Goal: Information Seeking & Learning: Check status

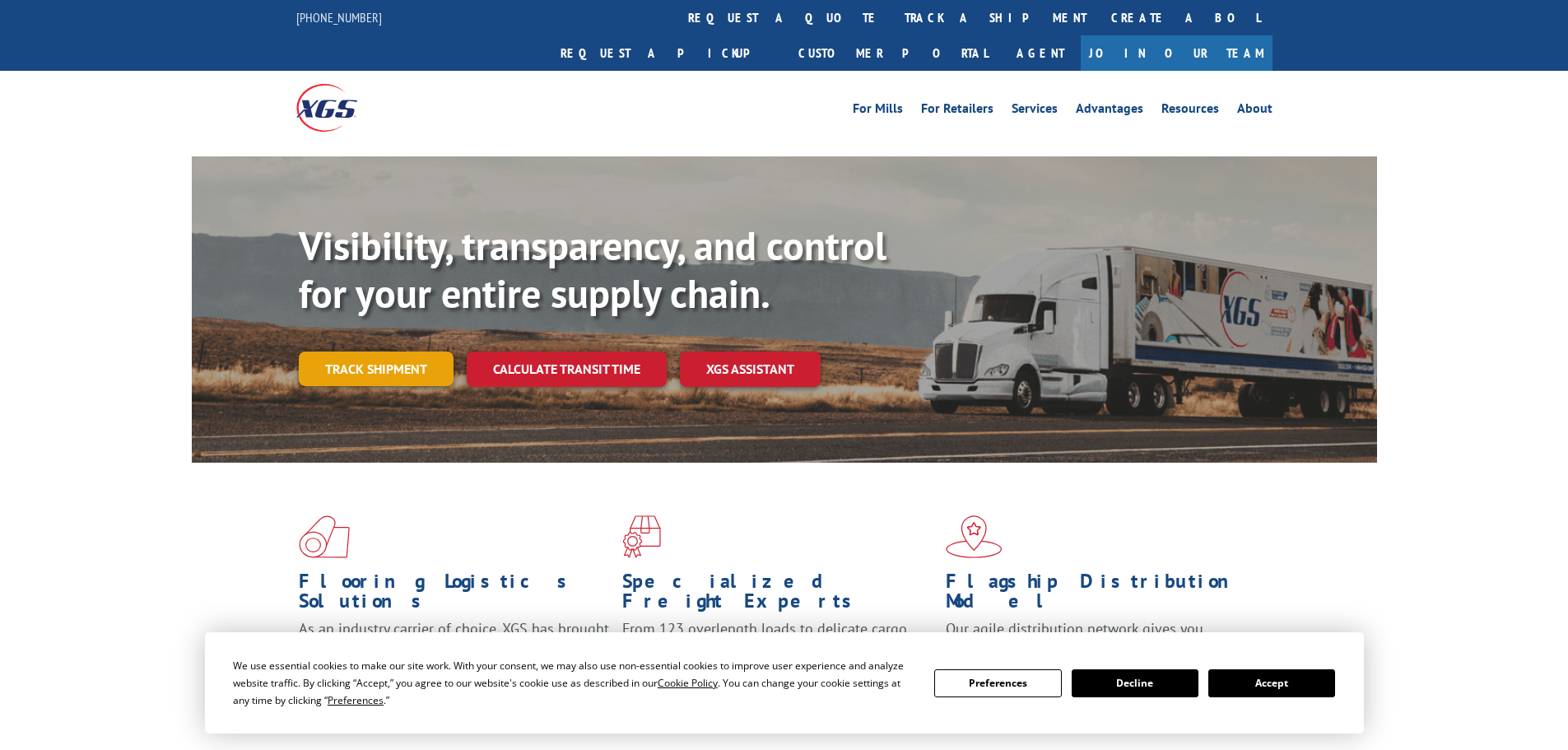
click at [399, 358] on div "Visibility, transparency, and control for your entire supply chain. Track shipm…" at bounding box center [838, 337] width 1078 height 229
click at [381, 351] on link "Track shipment" at bounding box center [376, 368] width 154 height 34
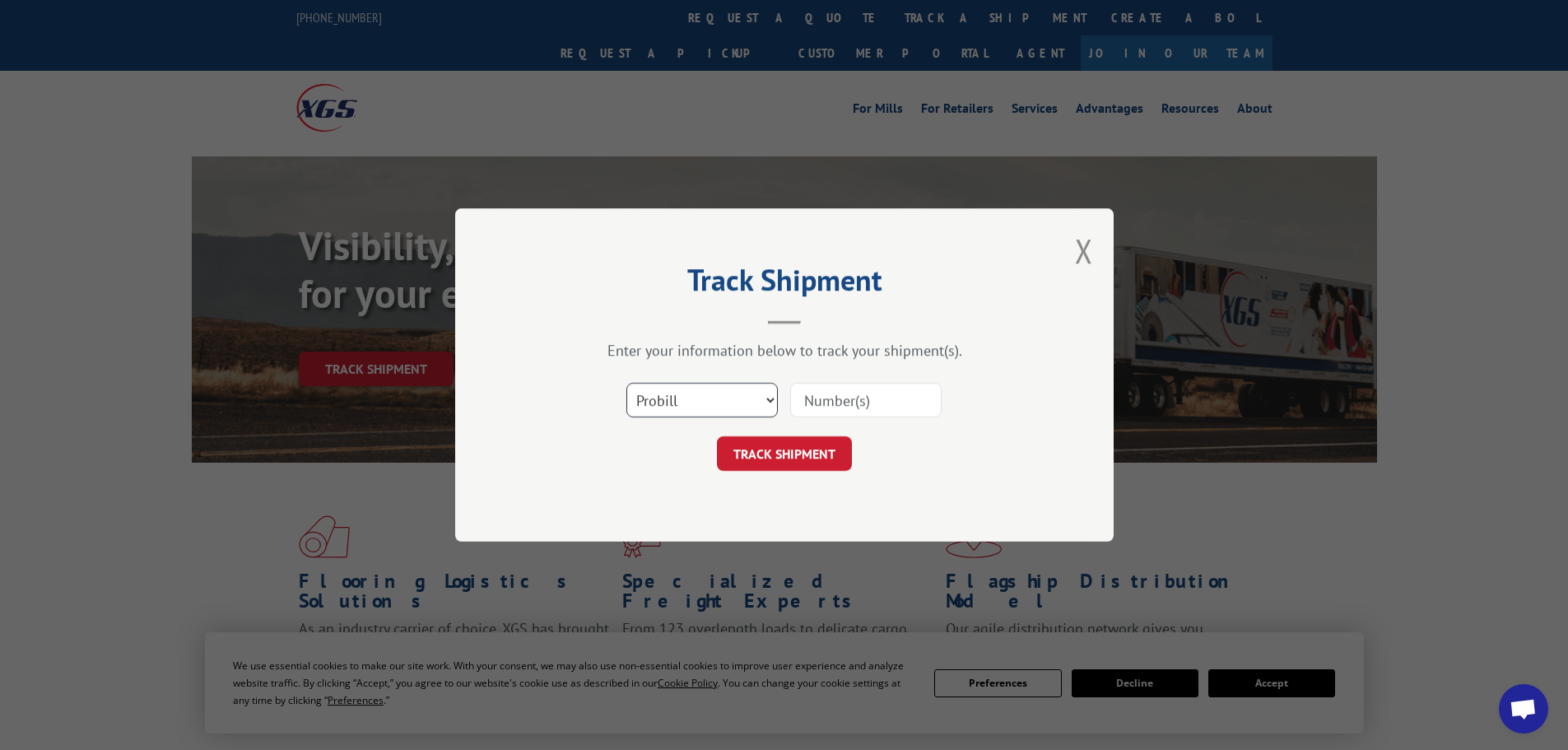
click at [708, 401] on select "Select category... Probill BOL PO" at bounding box center [702, 400] width 152 height 34
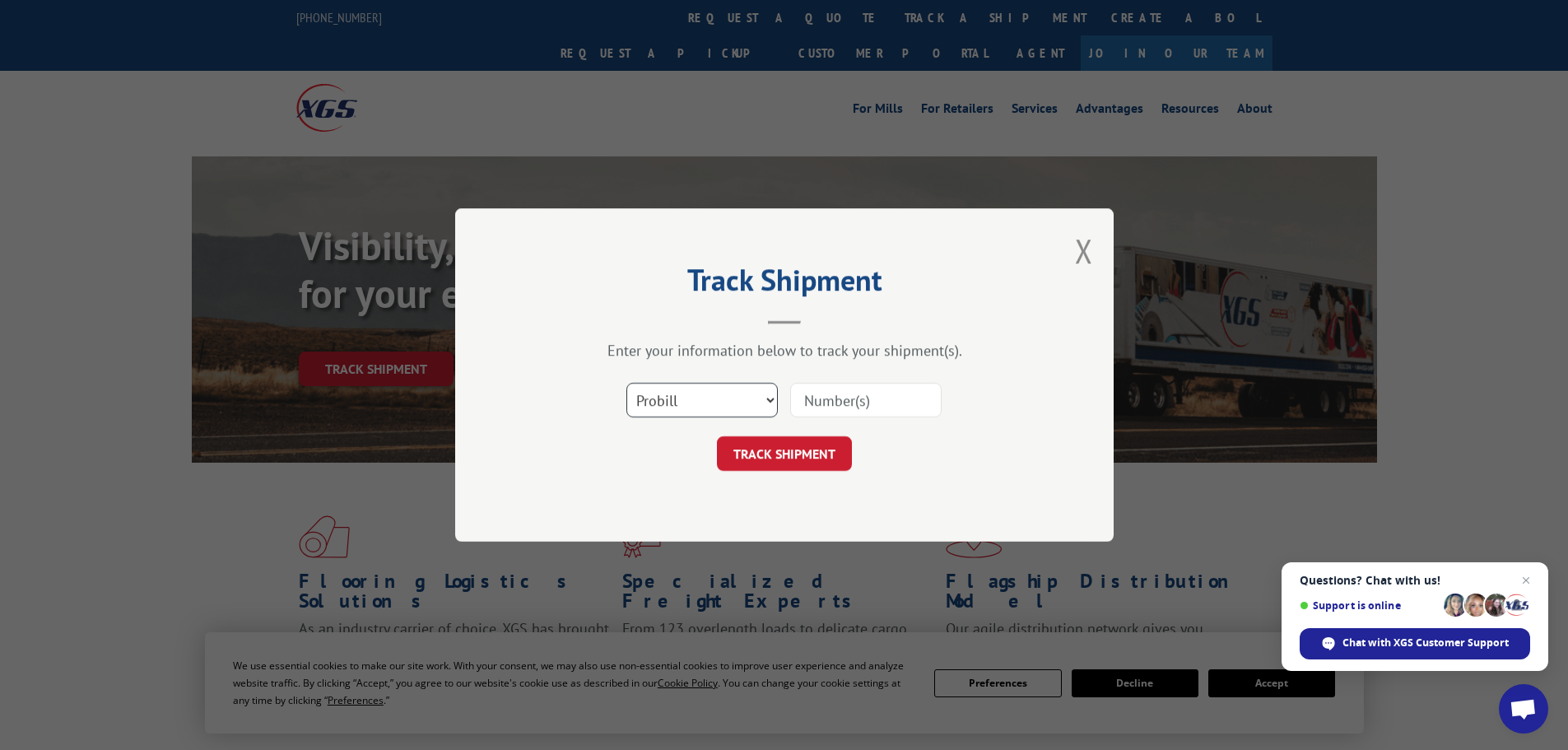
select select "po"
click at [626, 383] on select "Select category... Probill BOL PO" at bounding box center [702, 400] width 152 height 34
click at [874, 393] on input at bounding box center [866, 400] width 152 height 34
paste input "52512643"
type input "52512643"
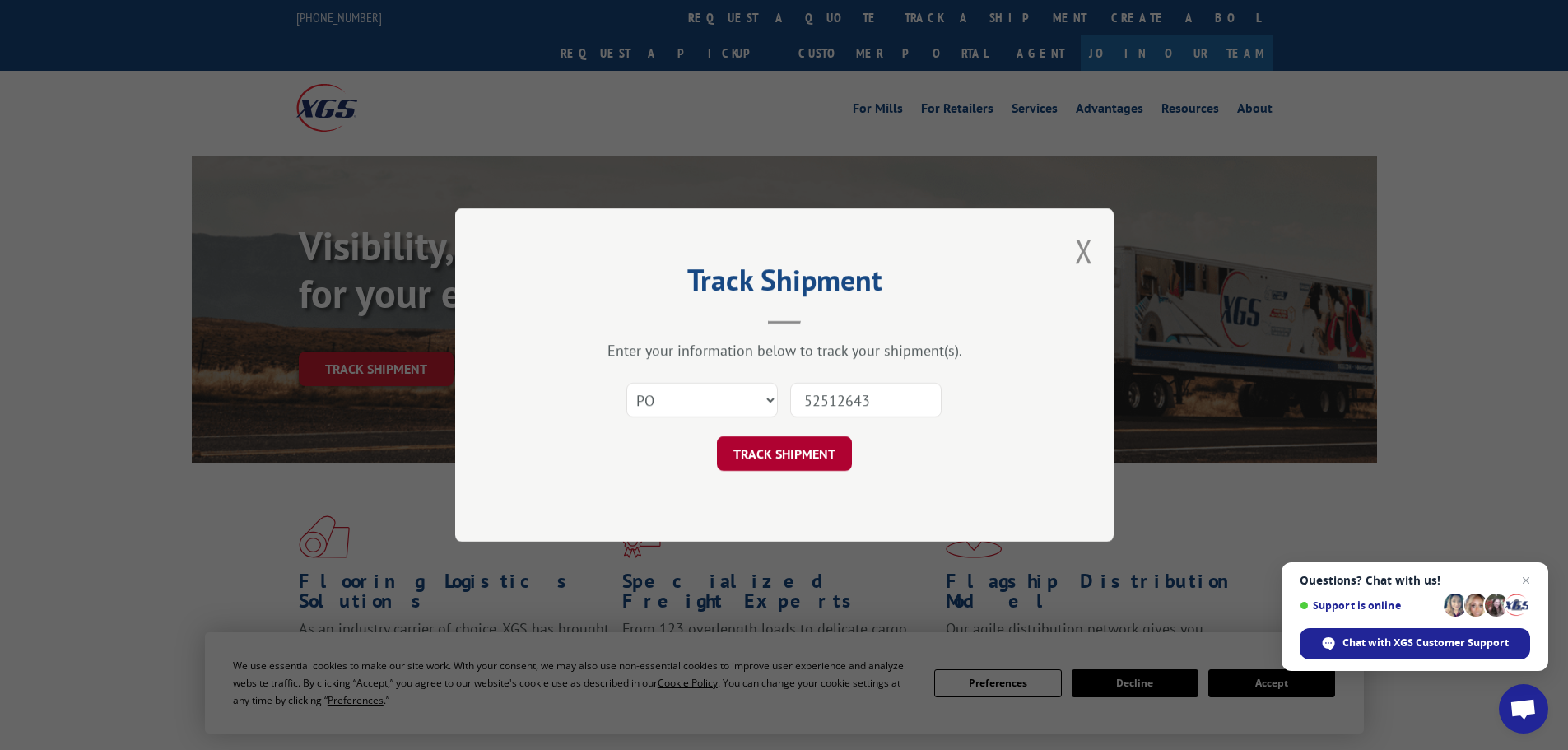
click at [798, 449] on button "TRACK SHIPMENT" at bounding box center [784, 453] width 135 height 34
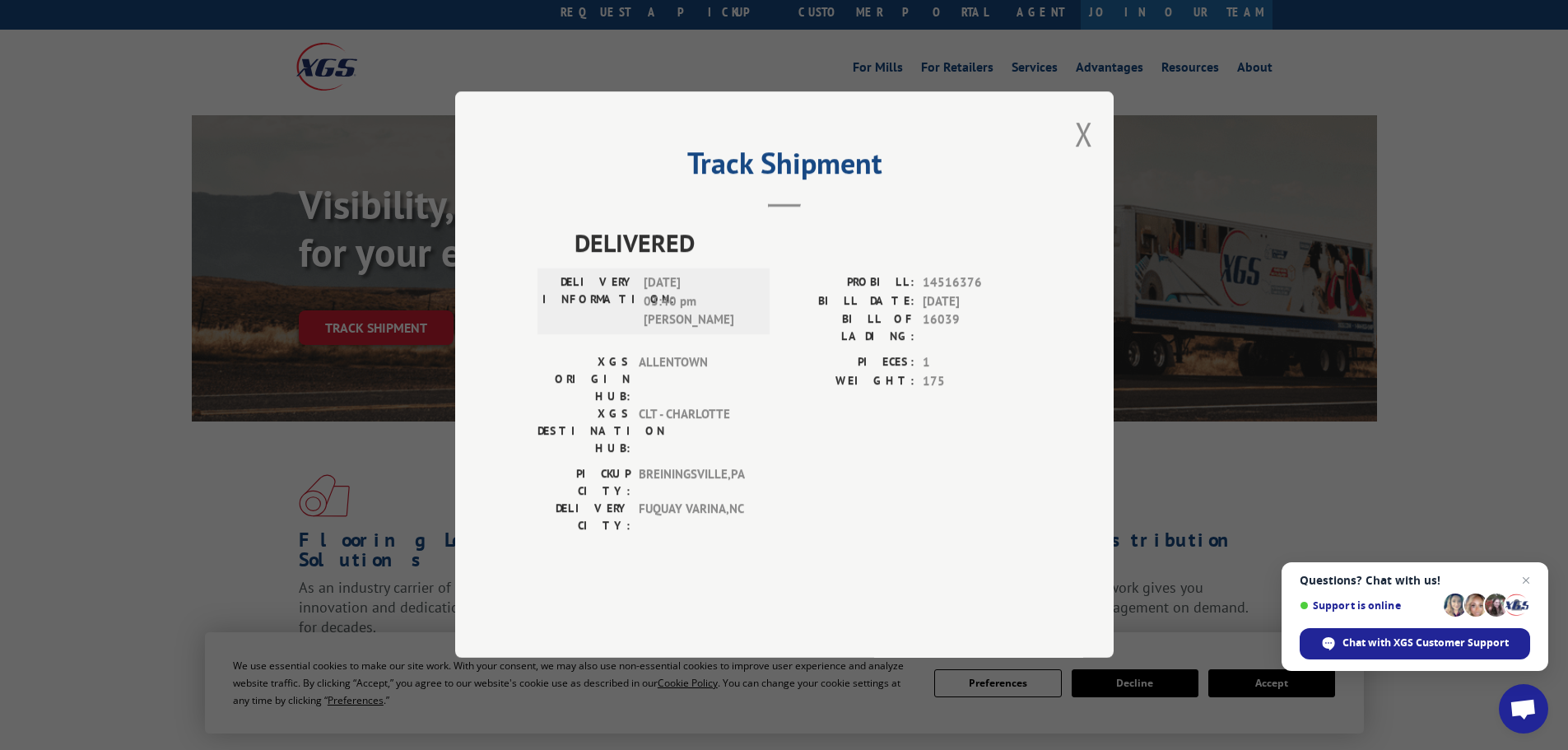
scroll to position [82, 0]
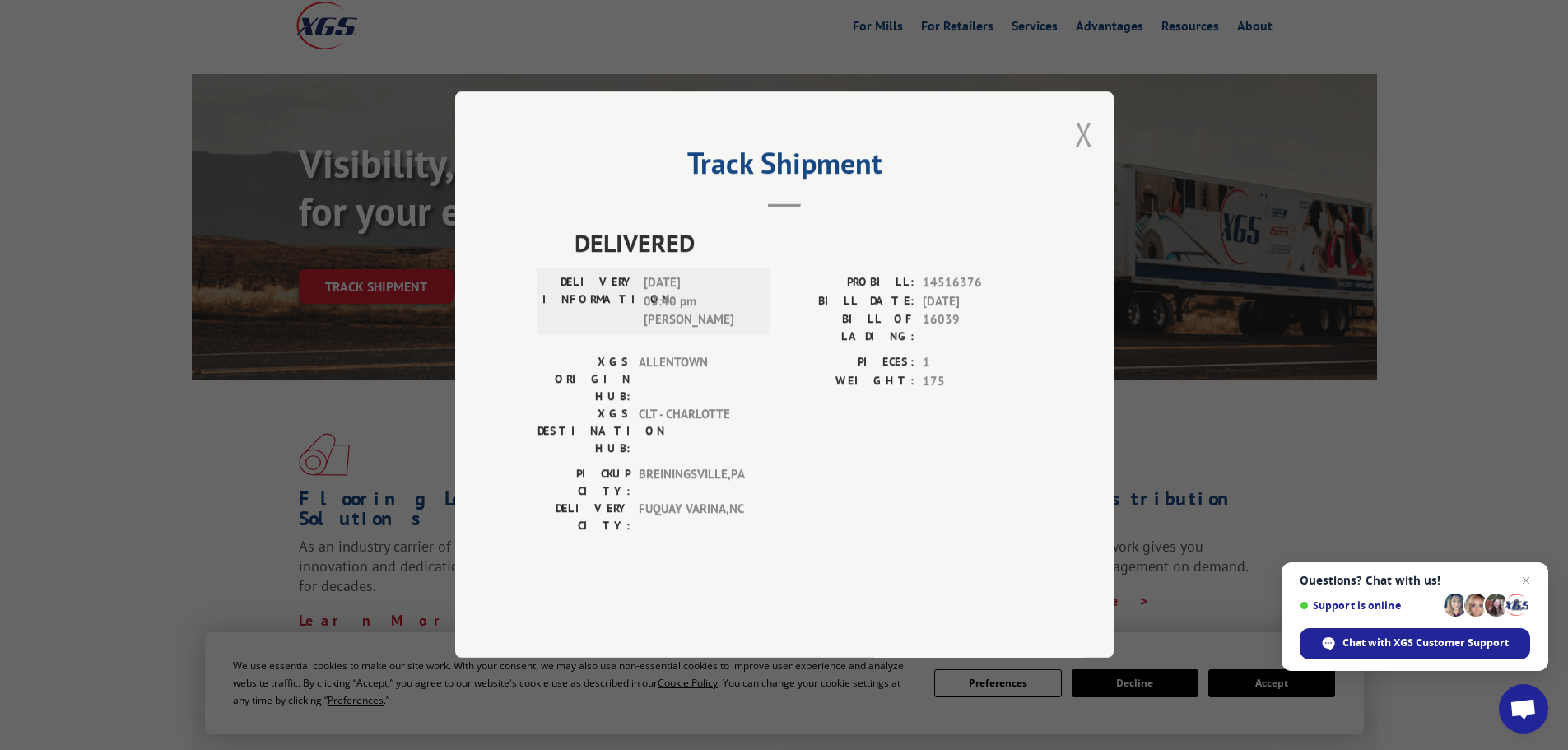
click at [1089, 155] on button "Close modal" at bounding box center [1084, 133] width 19 height 43
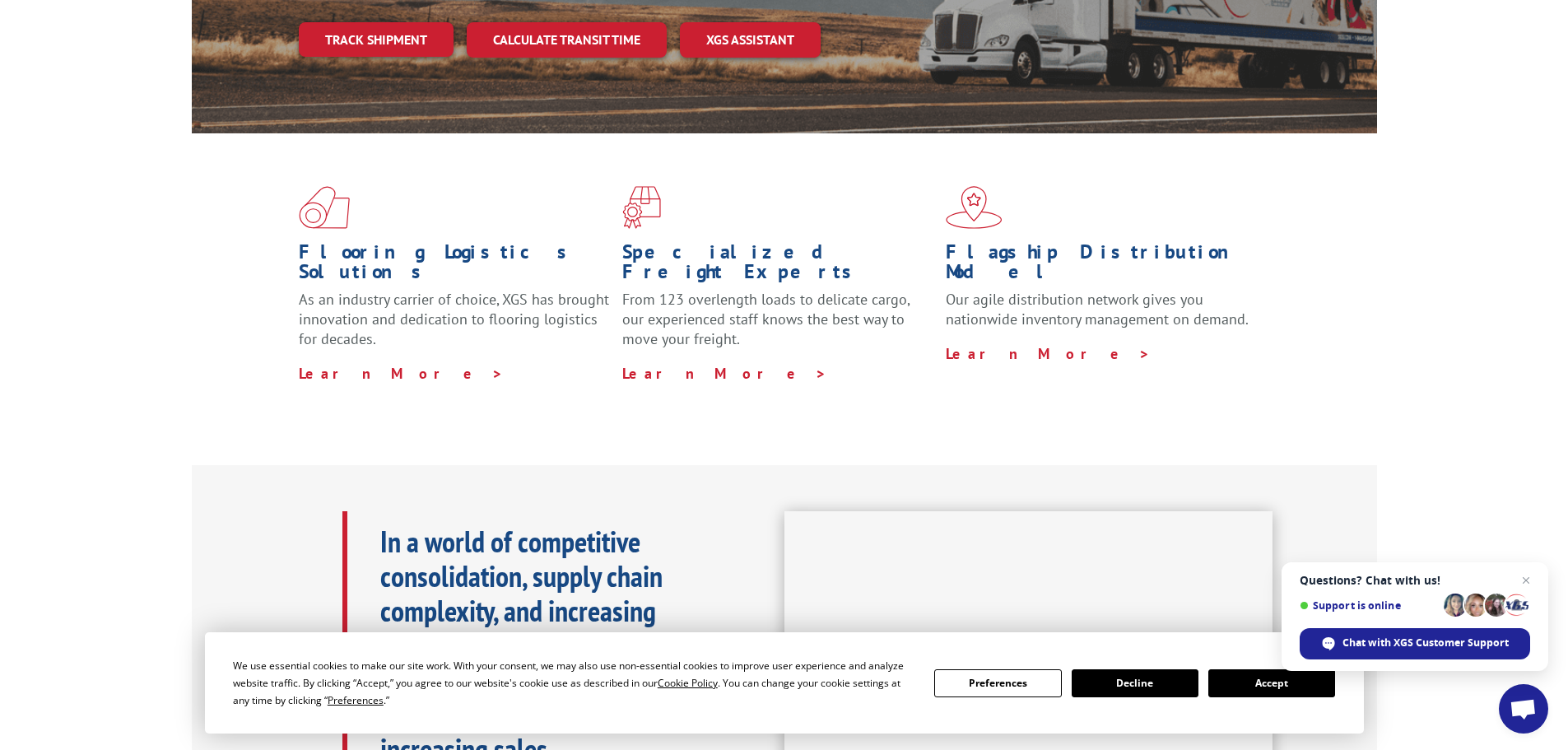
scroll to position [0, 0]
